Goal: Task Accomplishment & Management: Complete application form

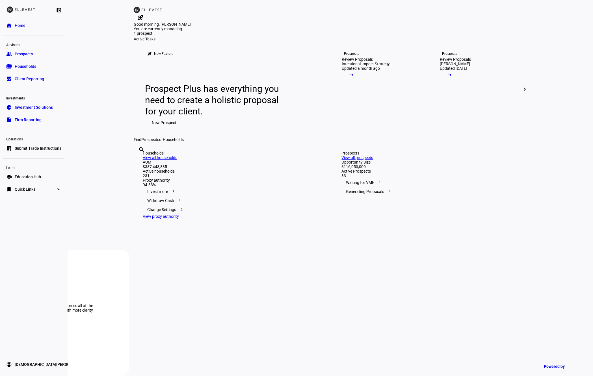
click at [48, 144] on link "list_alt_add Submit Trade Instructions" at bounding box center [33, 148] width 61 height 11
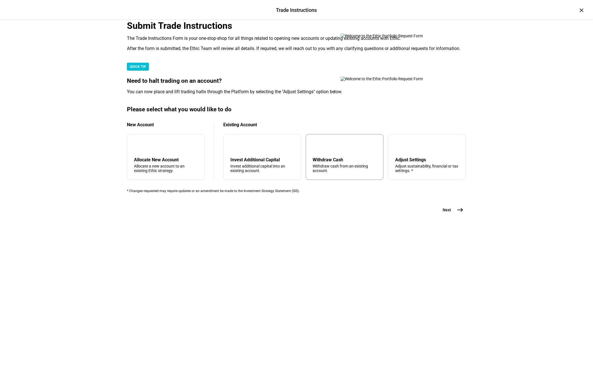
click at [342, 180] on div "arrow_upward Withdraw Cash Withdraw cash from an existing account." at bounding box center [345, 157] width 78 height 46
click at [462, 213] on mat-icon "east" at bounding box center [460, 210] width 7 height 7
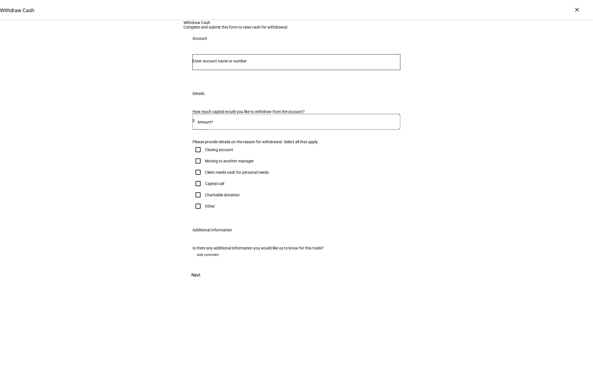
click at [208, 70] on div at bounding box center [296, 62] width 208 height 16
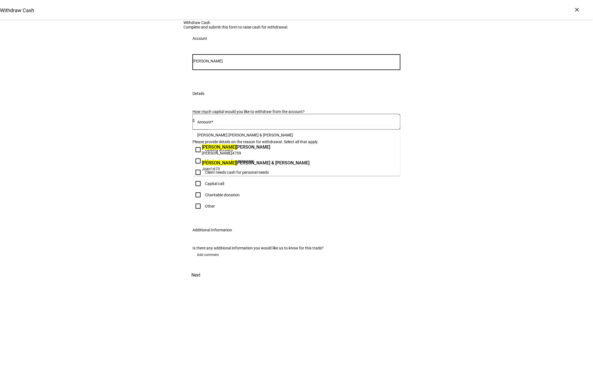
type input "[PERSON_NAME]"
click at [207, 163] on mark "[PERSON_NAME]" at bounding box center [219, 162] width 34 height 5
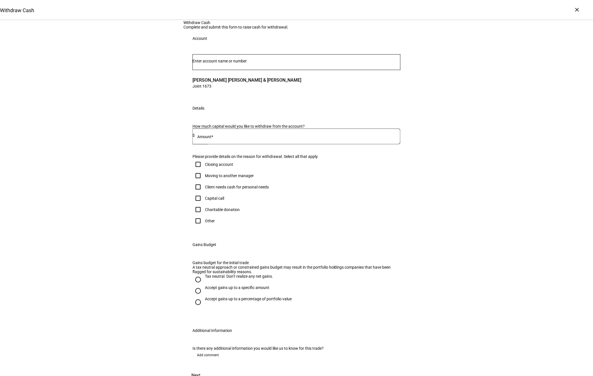
click at [227, 138] on input at bounding box center [298, 135] width 206 height 5
type input "14,000"
click at [225, 189] on div "Client needs cash for personal needs" at bounding box center [237, 187] width 64 height 5
click at [204, 193] on input "Client needs cash for personal needs" at bounding box center [197, 186] width 11 height 11
checkbox input "true"
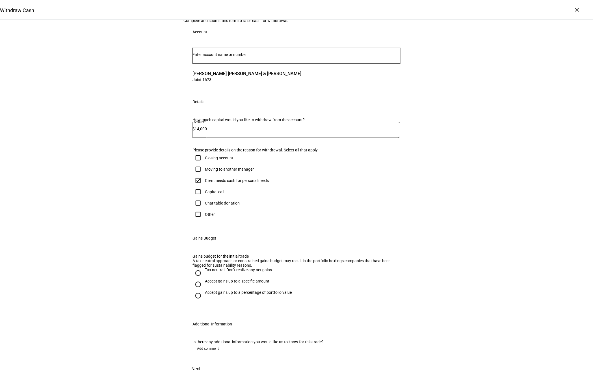
scroll to position [103, 0]
click at [235, 281] on div "Accept gains up to a specific amount" at bounding box center [237, 281] width 64 height 5
click at [204, 281] on input "Accept gains up to a specific amount" at bounding box center [197, 284] width 11 height 11
radio input "true"
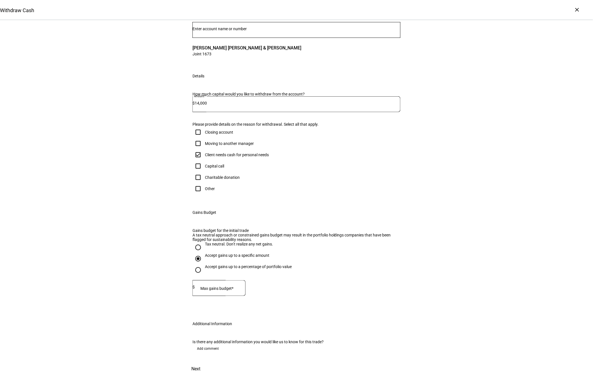
click at [242, 289] on input at bounding box center [220, 287] width 51 height 5
type input "7,000"
click at [219, 344] on span at bounding box center [207, 348] width 31 height 9
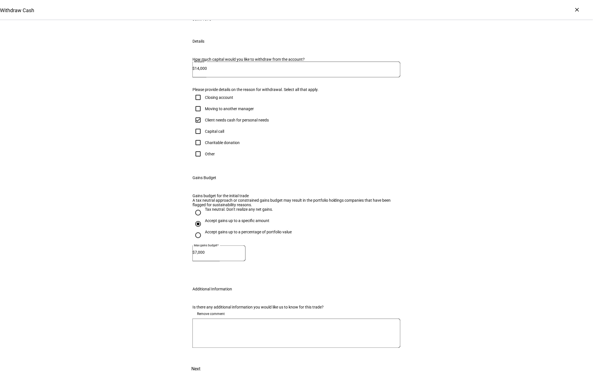
click at [216, 344] on textarea at bounding box center [296, 333] width 208 height 20
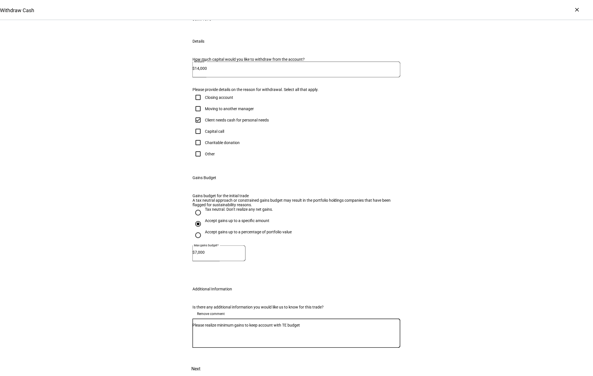
scroll to position [196, 0]
type textarea "Please realize minimum gains to keep account with TE budget"
click at [379, 362] on div "Next" at bounding box center [296, 369] width 226 height 14
click at [200, 362] on span "Next" at bounding box center [195, 369] width 9 height 14
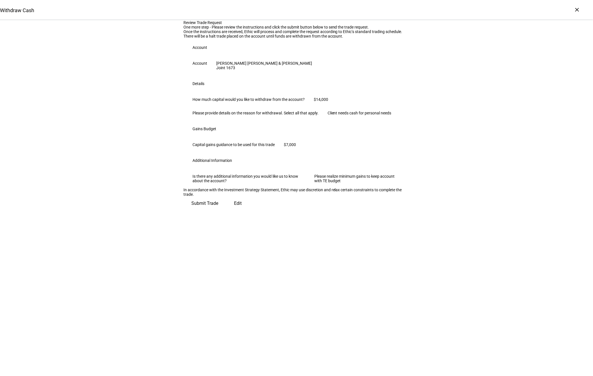
click at [440, 210] on div "Review Trade Request One more step - Please review the instructions and click t…" at bounding box center [296, 115] width 593 height 190
click at [397, 210] on div "Review Trade Request One more step - Please review the instructions and click t…" at bounding box center [296, 115] width 226 height 190
click at [218, 210] on span "Submit Trade" at bounding box center [204, 204] width 27 height 14
